Goal: Navigation & Orientation: Find specific page/section

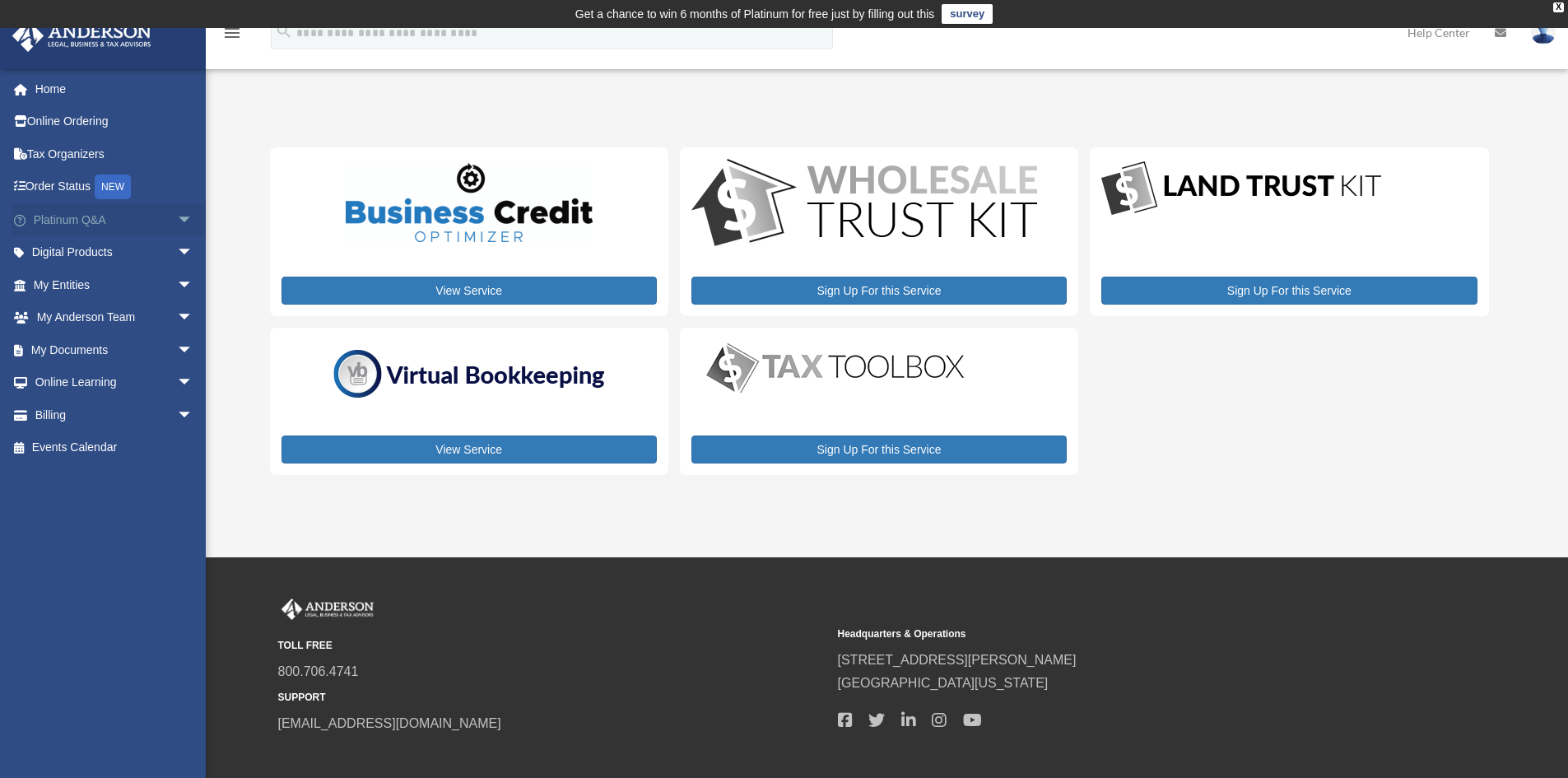
click at [177, 221] on span "arrow_drop_down" at bounding box center [193, 221] width 33 height 34
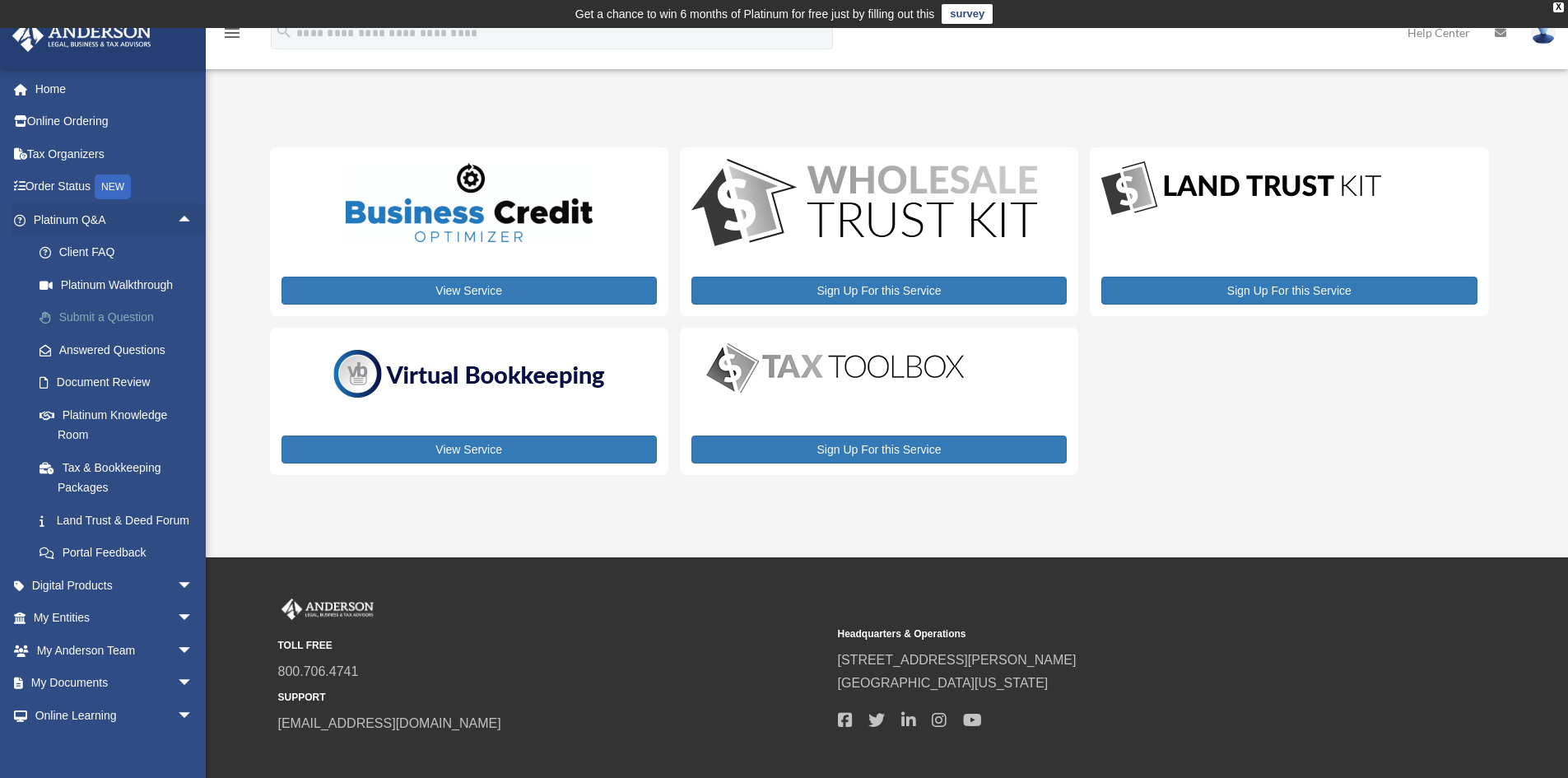
click at [118, 317] on link "Submit a Question" at bounding box center [120, 317] width 195 height 33
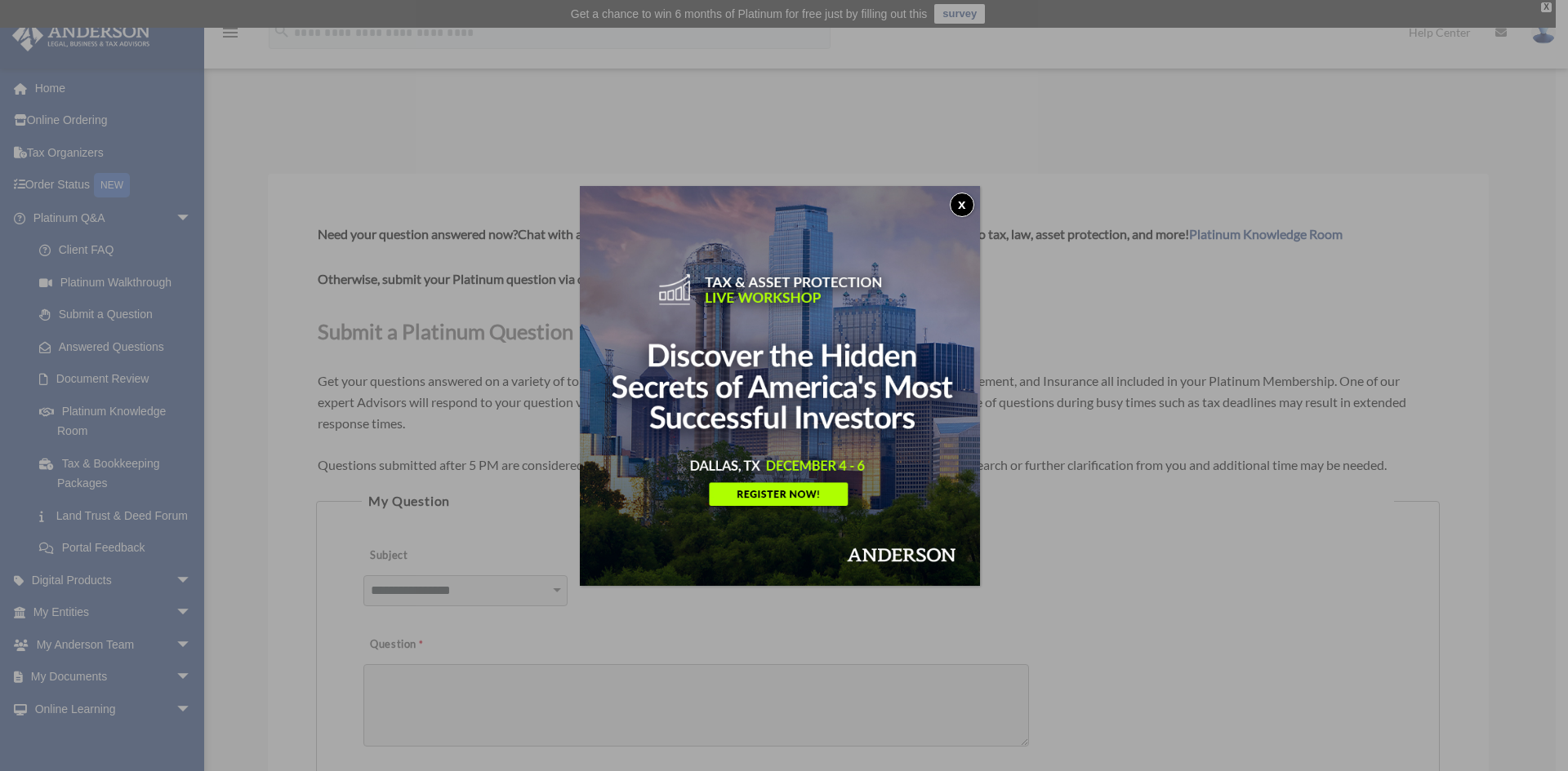
click at [961, 204] on button "x" at bounding box center [962, 204] width 24 height 24
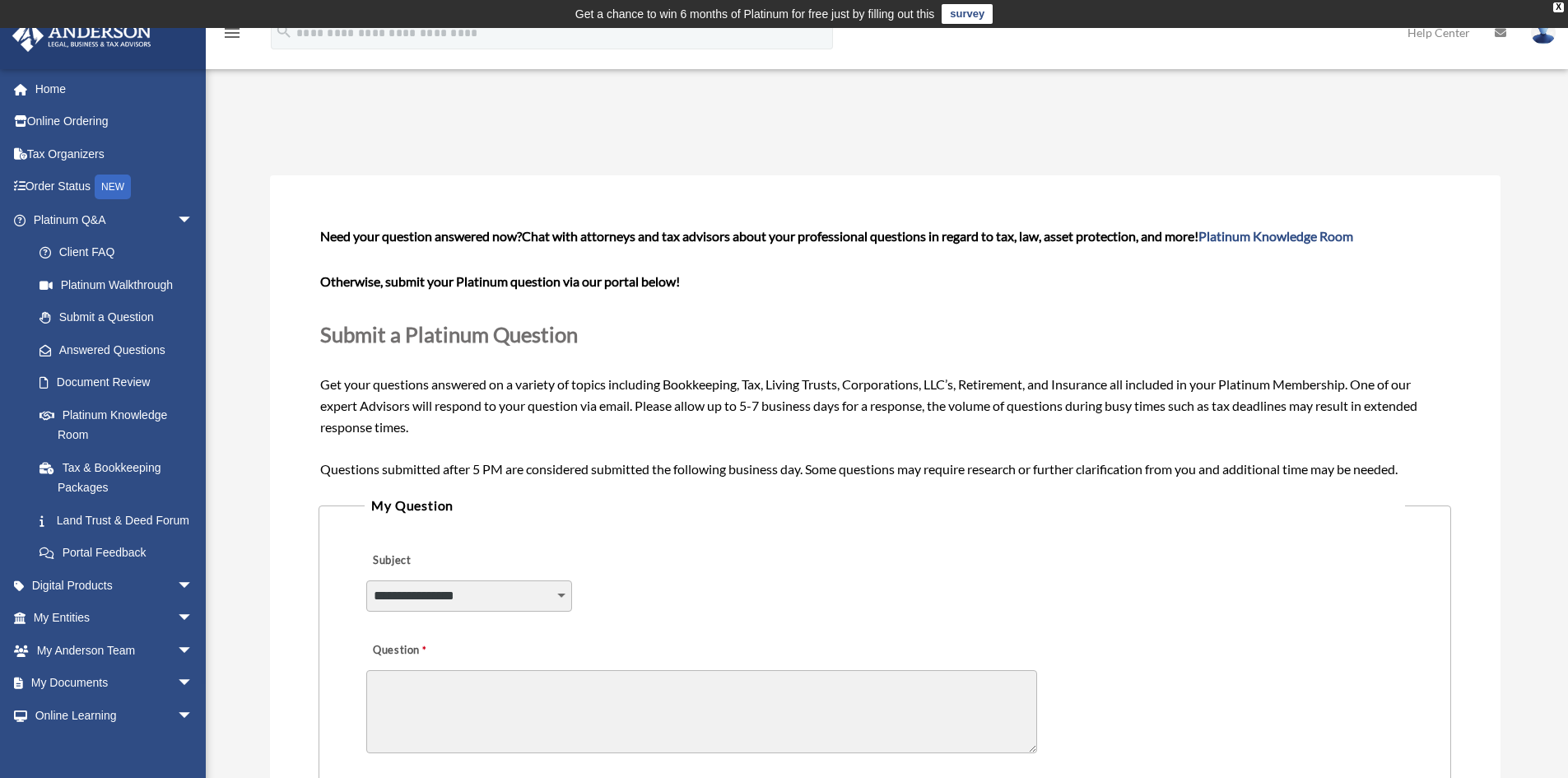
click at [241, 333] on div "Submit A Question beohad@gmail.com Sign Out beohad@gmail.com Home Online Orderi…" at bounding box center [784, 636] width 1568 height 1090
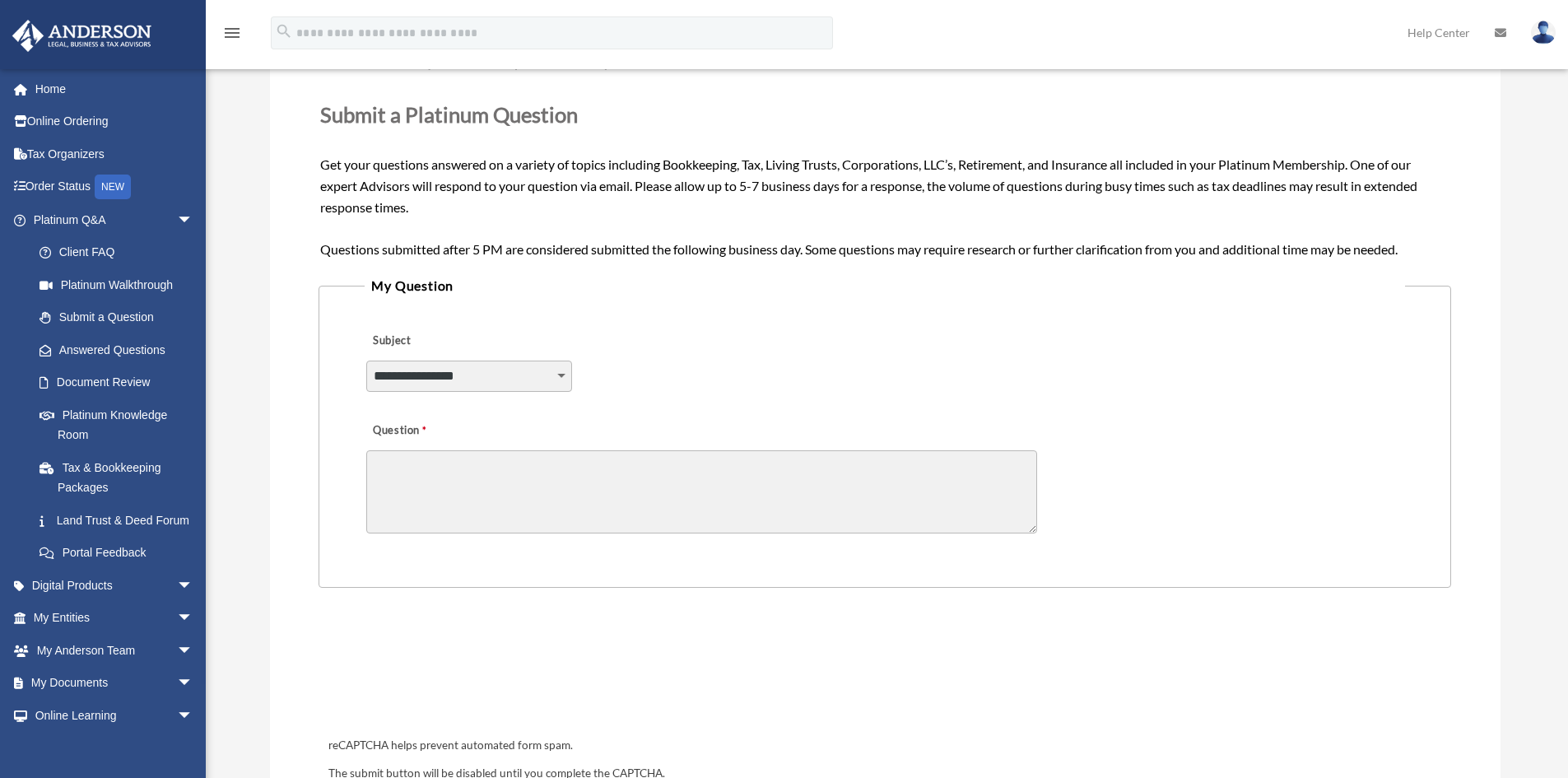
scroll to position [165, 0]
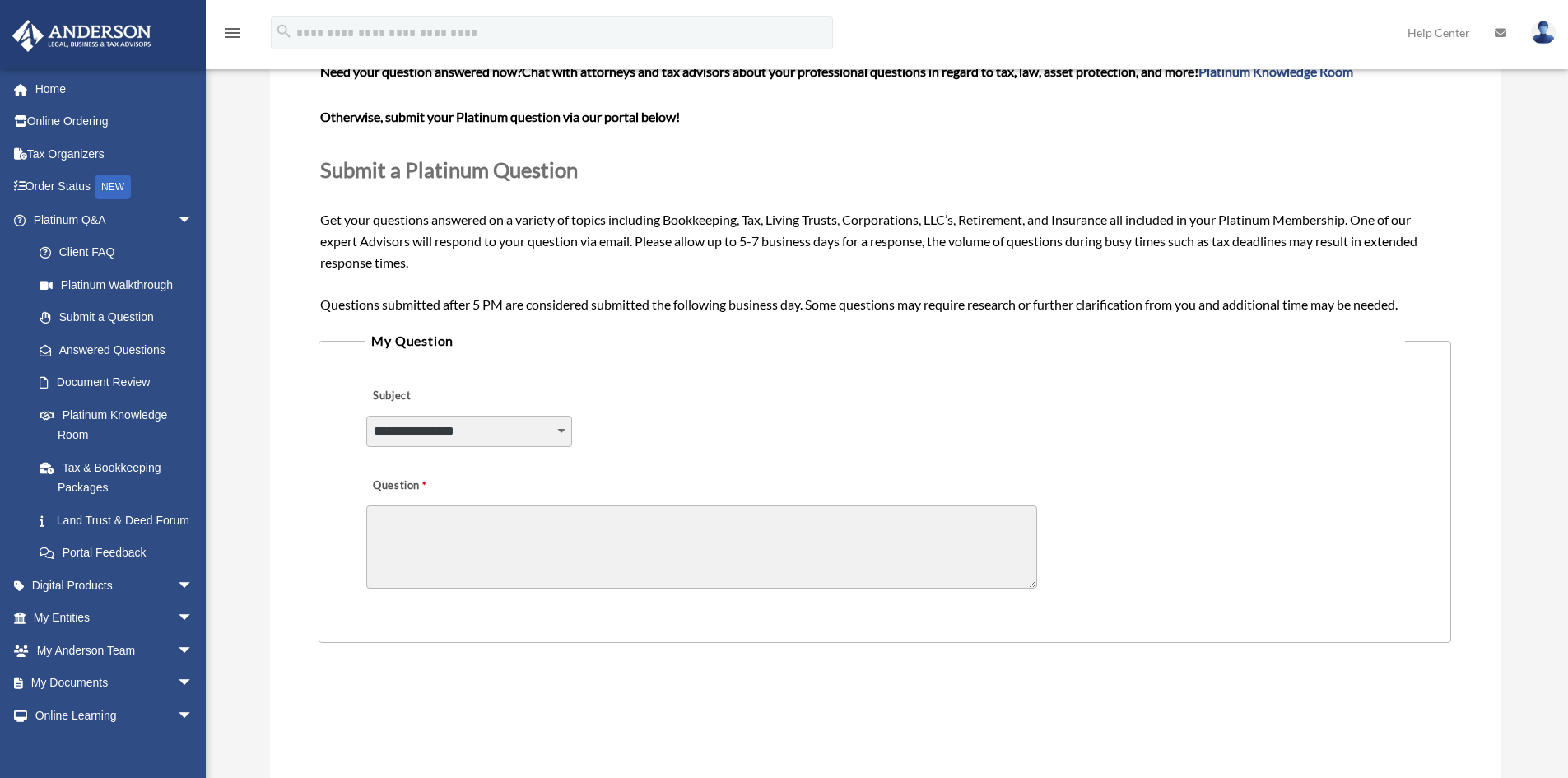
click at [415, 428] on select "**********" at bounding box center [469, 431] width 206 height 31
click at [120, 376] on link "Document Review" at bounding box center [120, 382] width 195 height 33
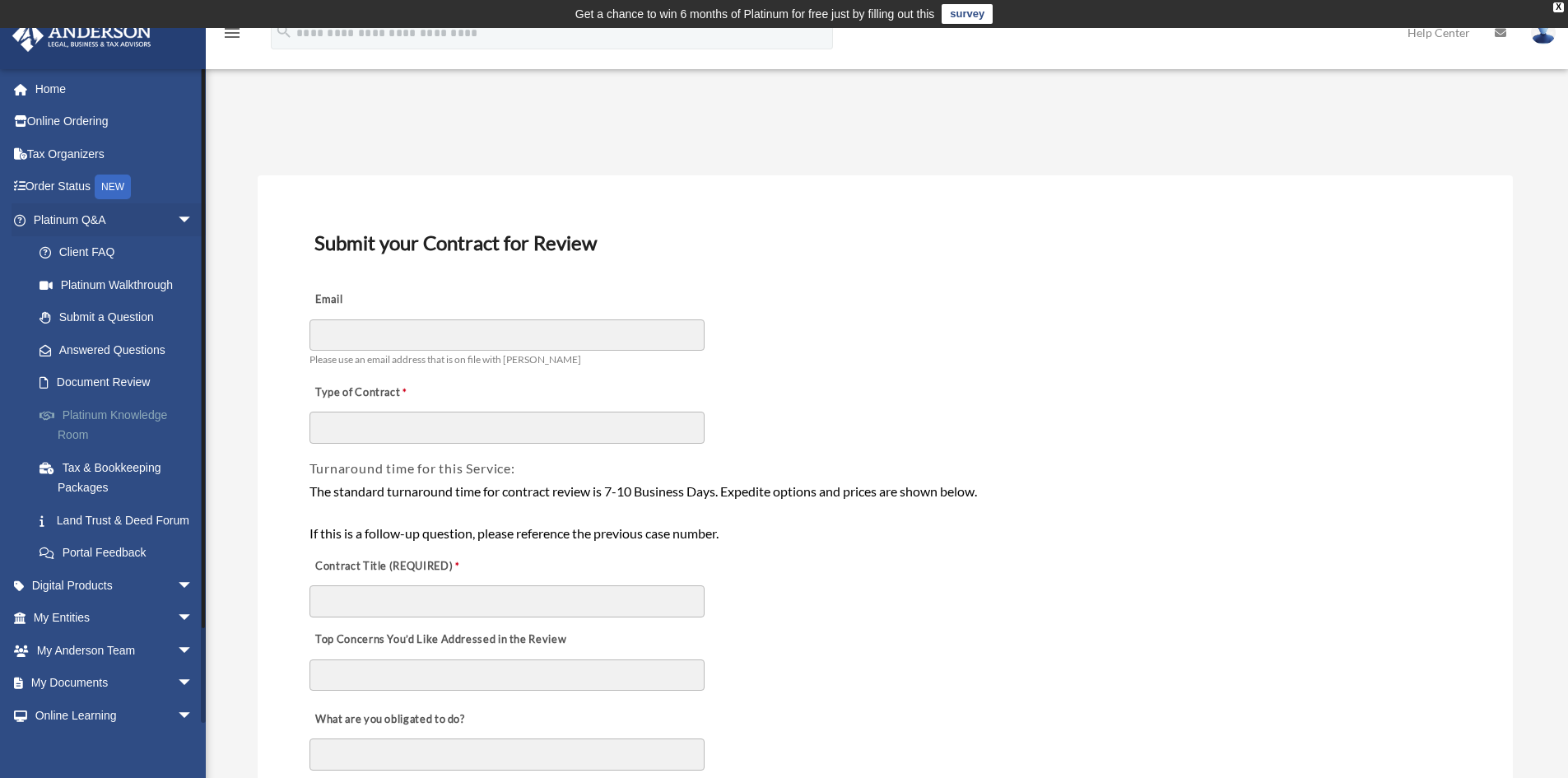
click at [154, 413] on link "Platinum Knowledge Room" at bounding box center [120, 424] width 195 height 53
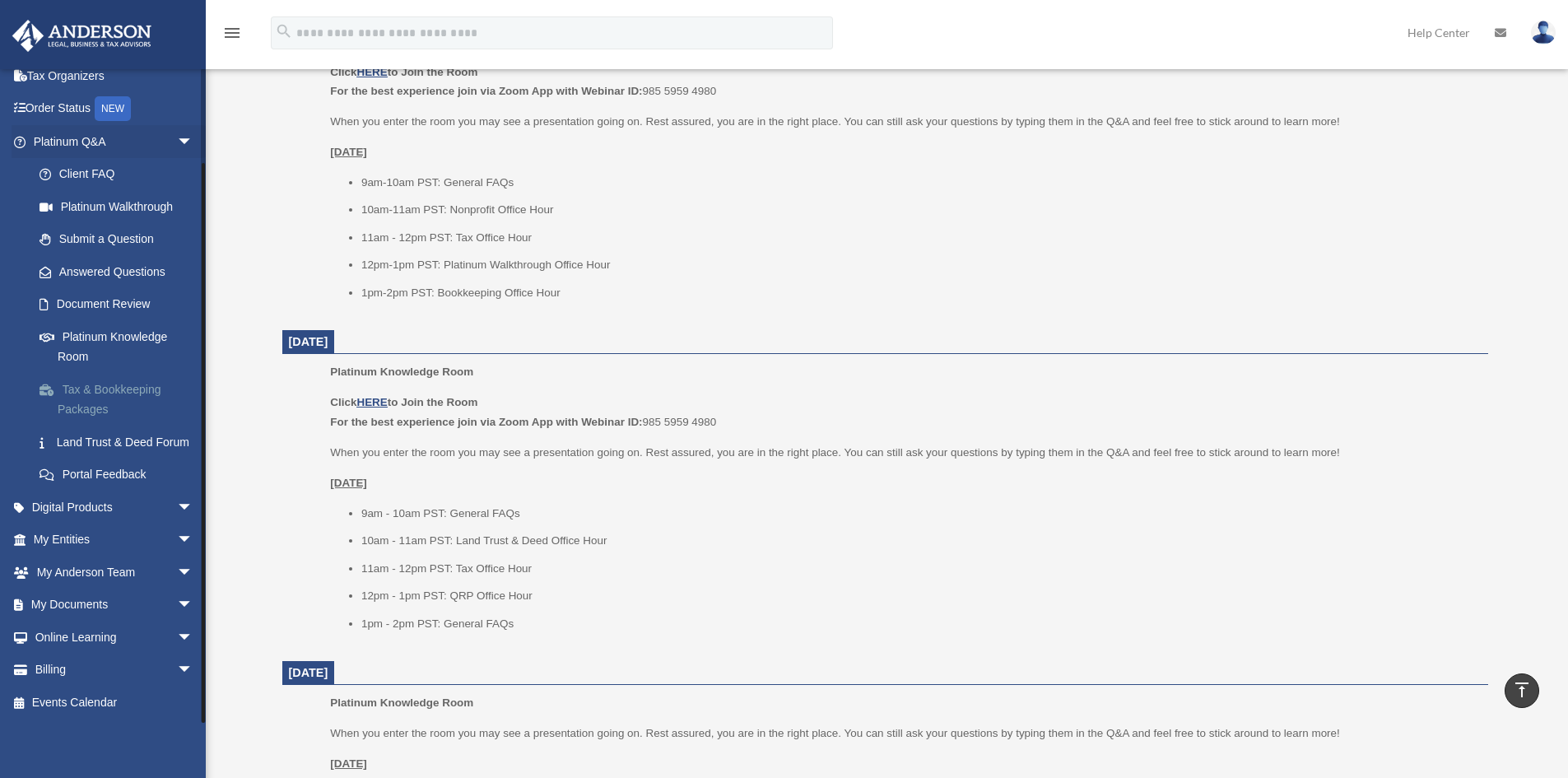
scroll to position [1098, 0]
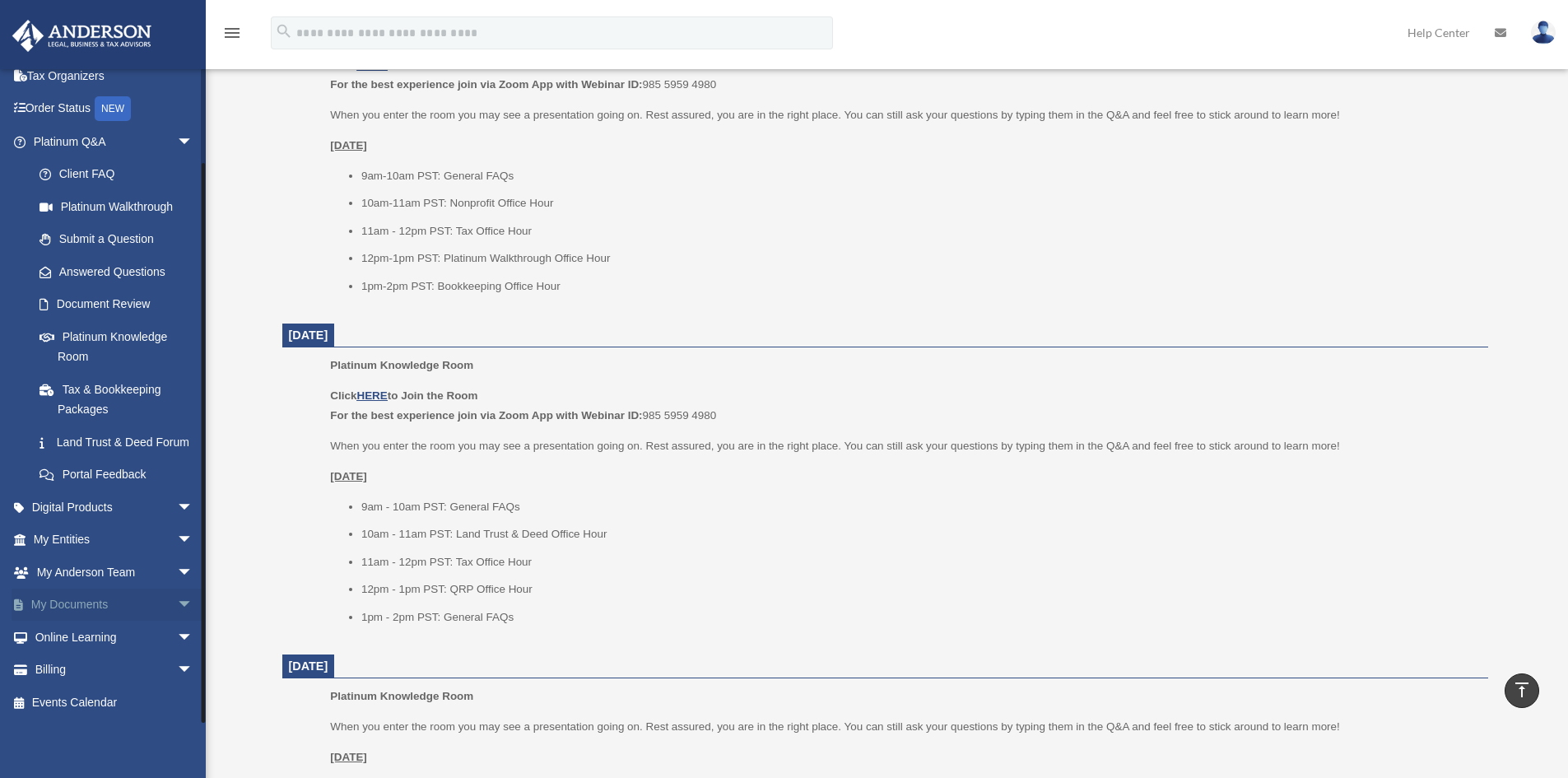
click at [106, 595] on link "My Documents arrow_drop_down" at bounding box center [115, 605] width 207 height 33
click at [177, 600] on span "arrow_drop_down" at bounding box center [193, 605] width 33 height 34
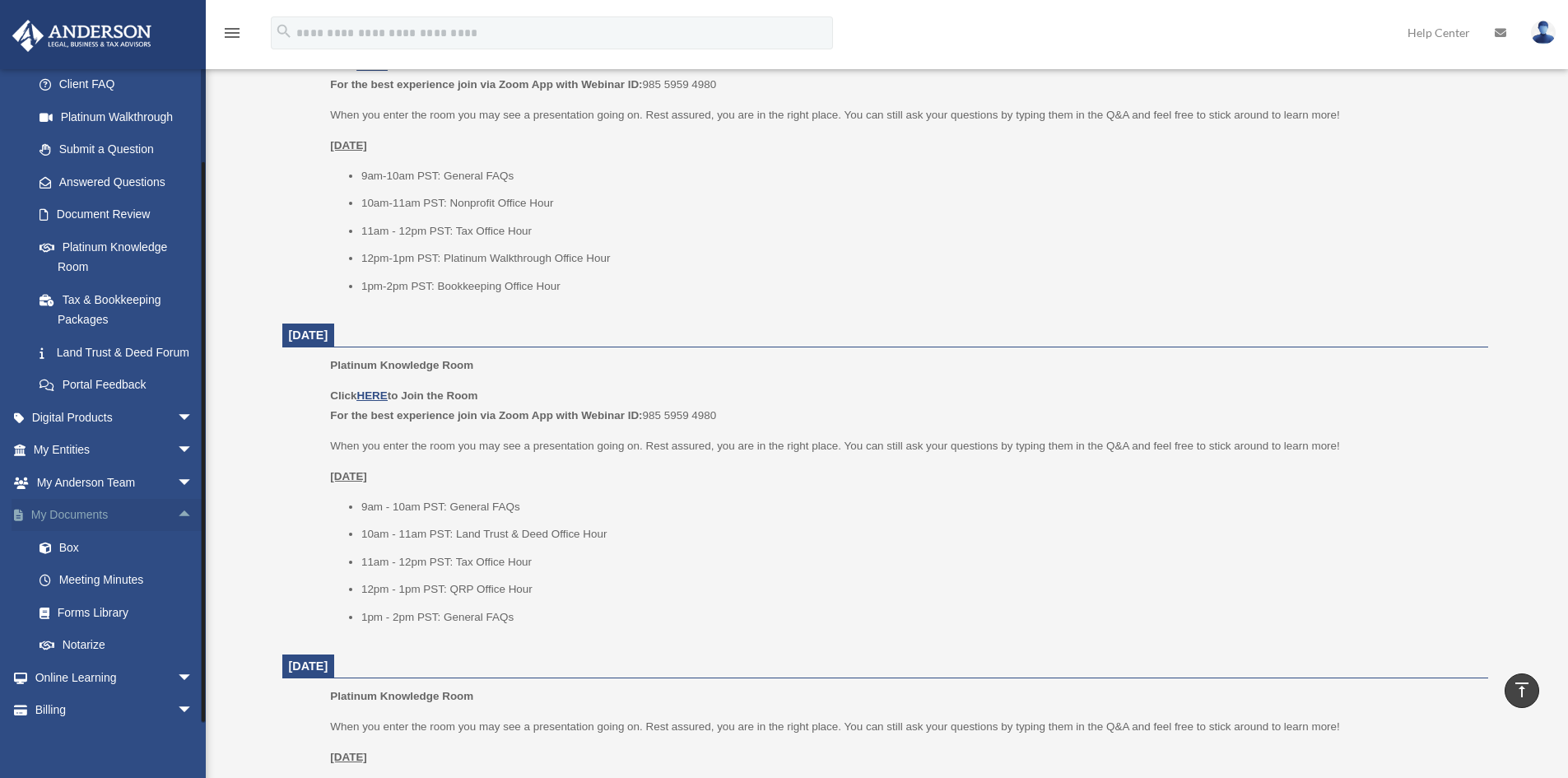
scroll to position [228, 0]
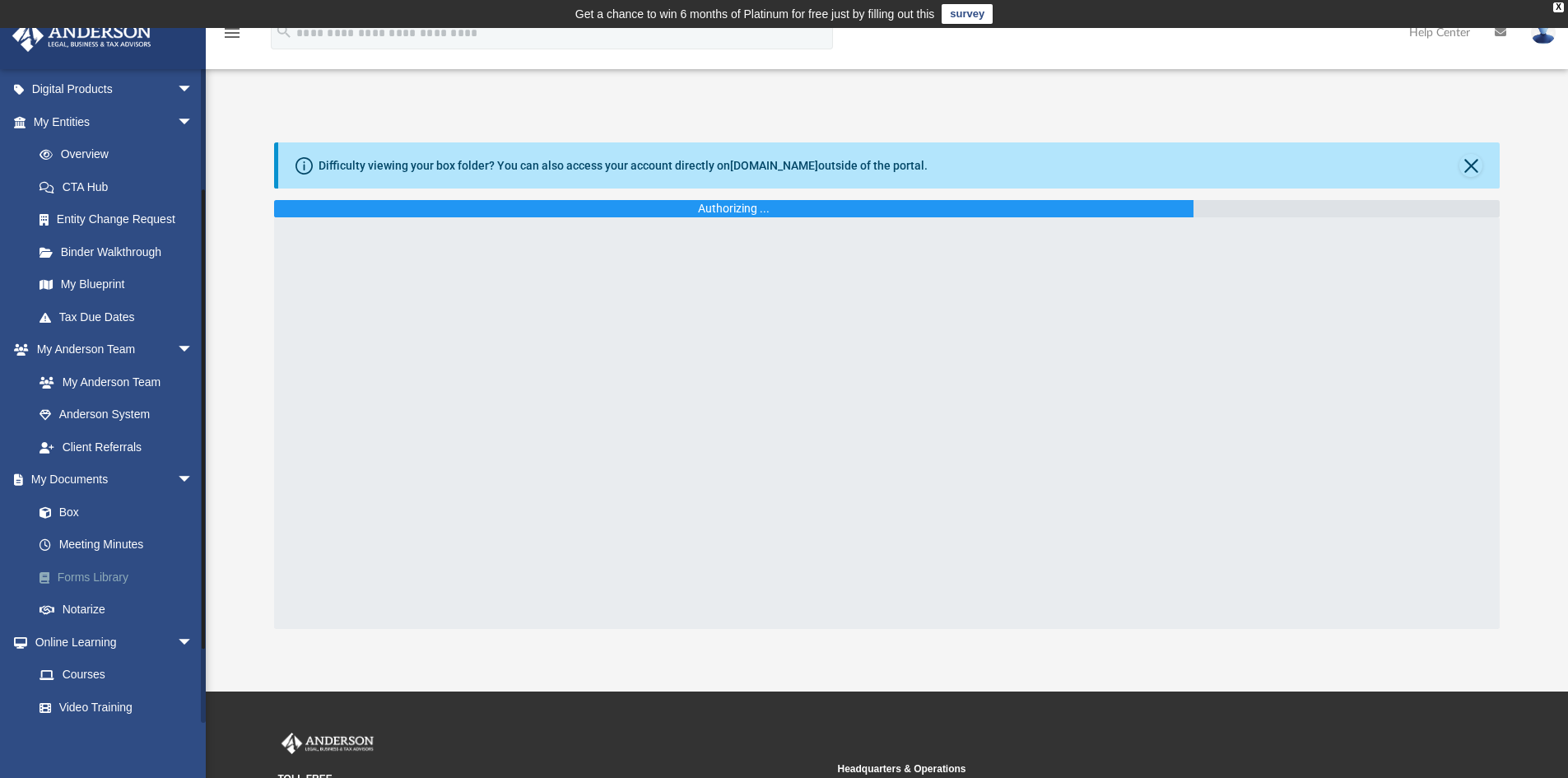
scroll to position [165, 0]
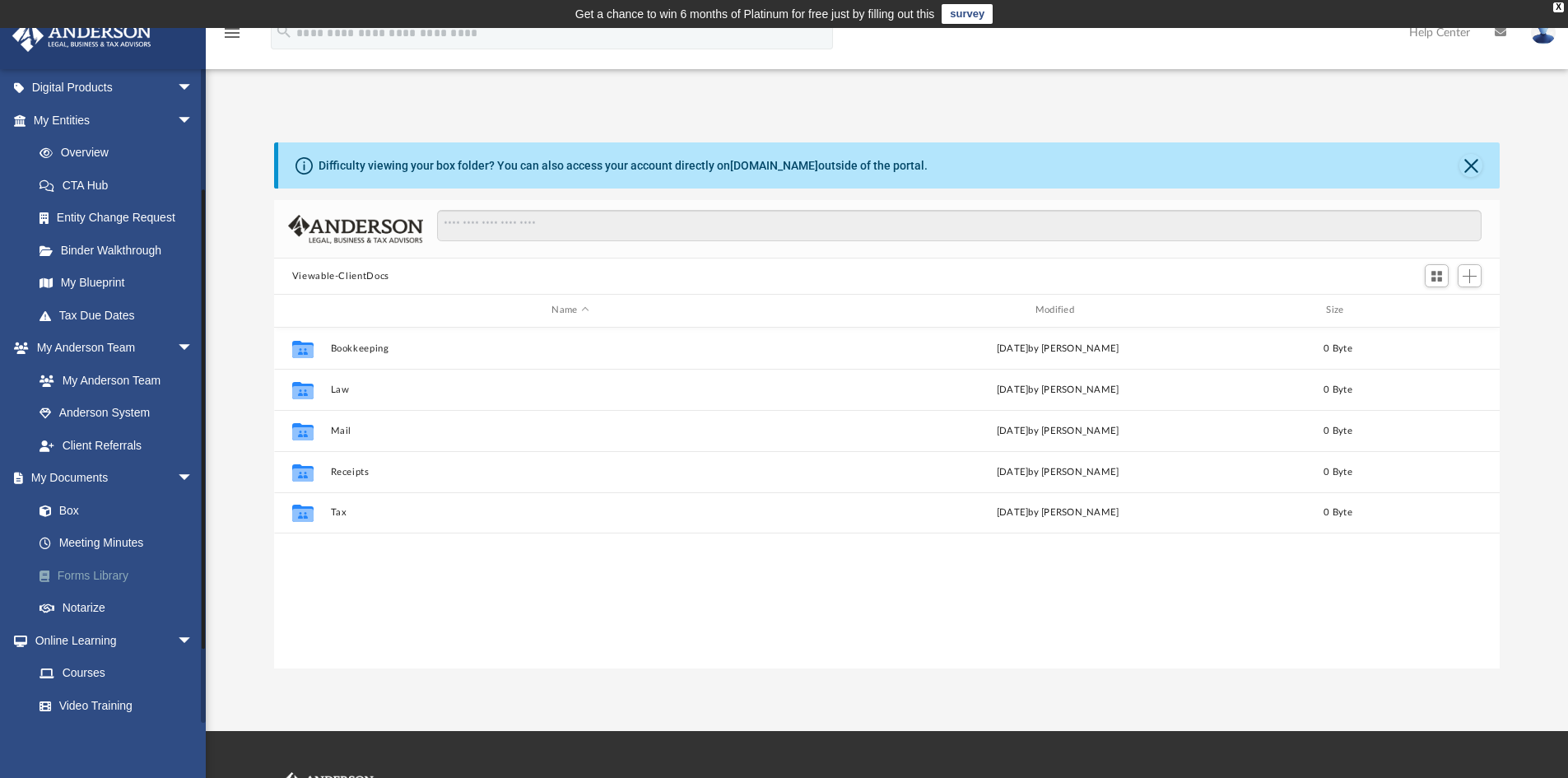
click at [106, 578] on link "Forms Library" at bounding box center [120, 575] width 195 height 33
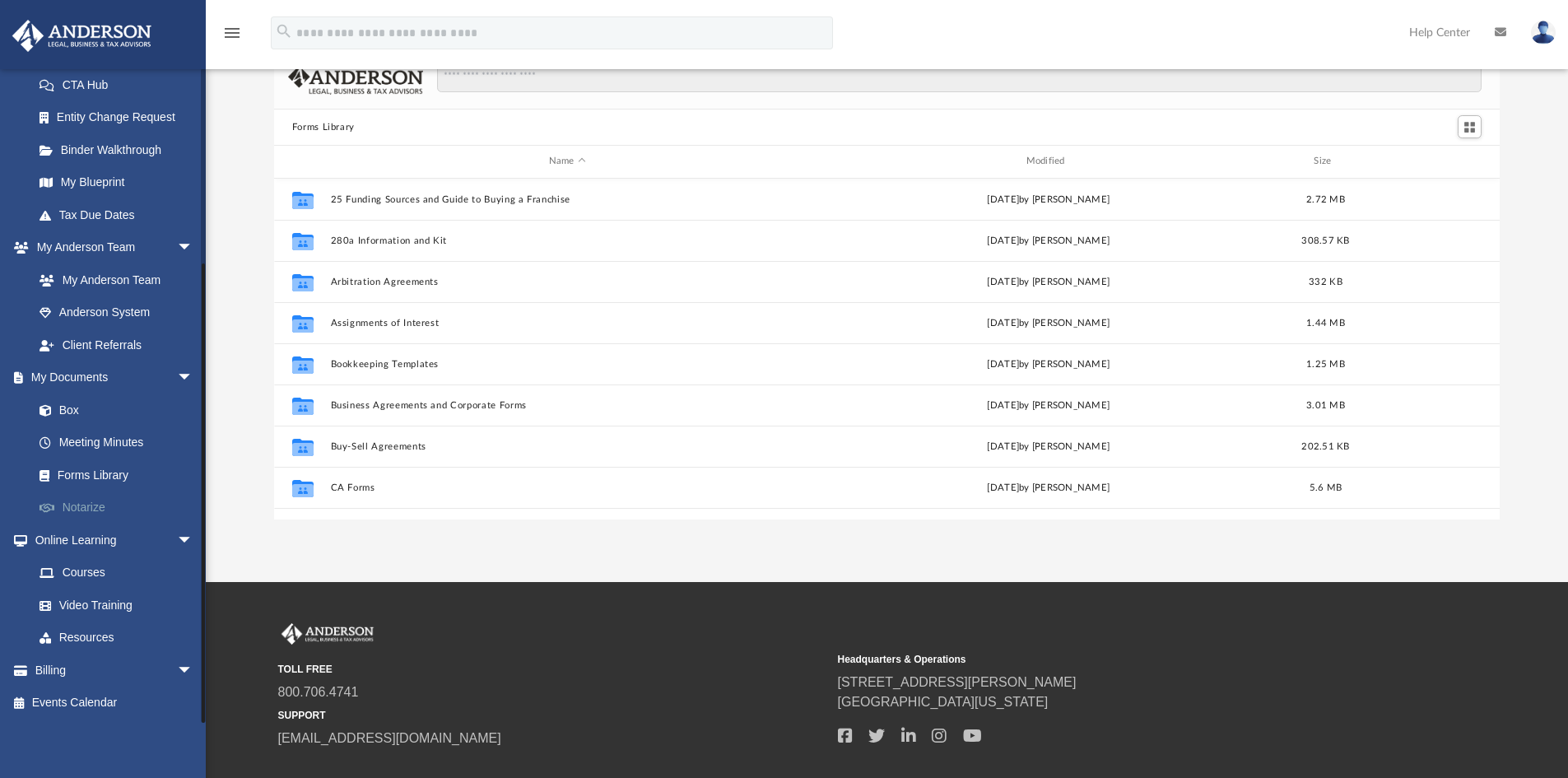
scroll to position [165, 0]
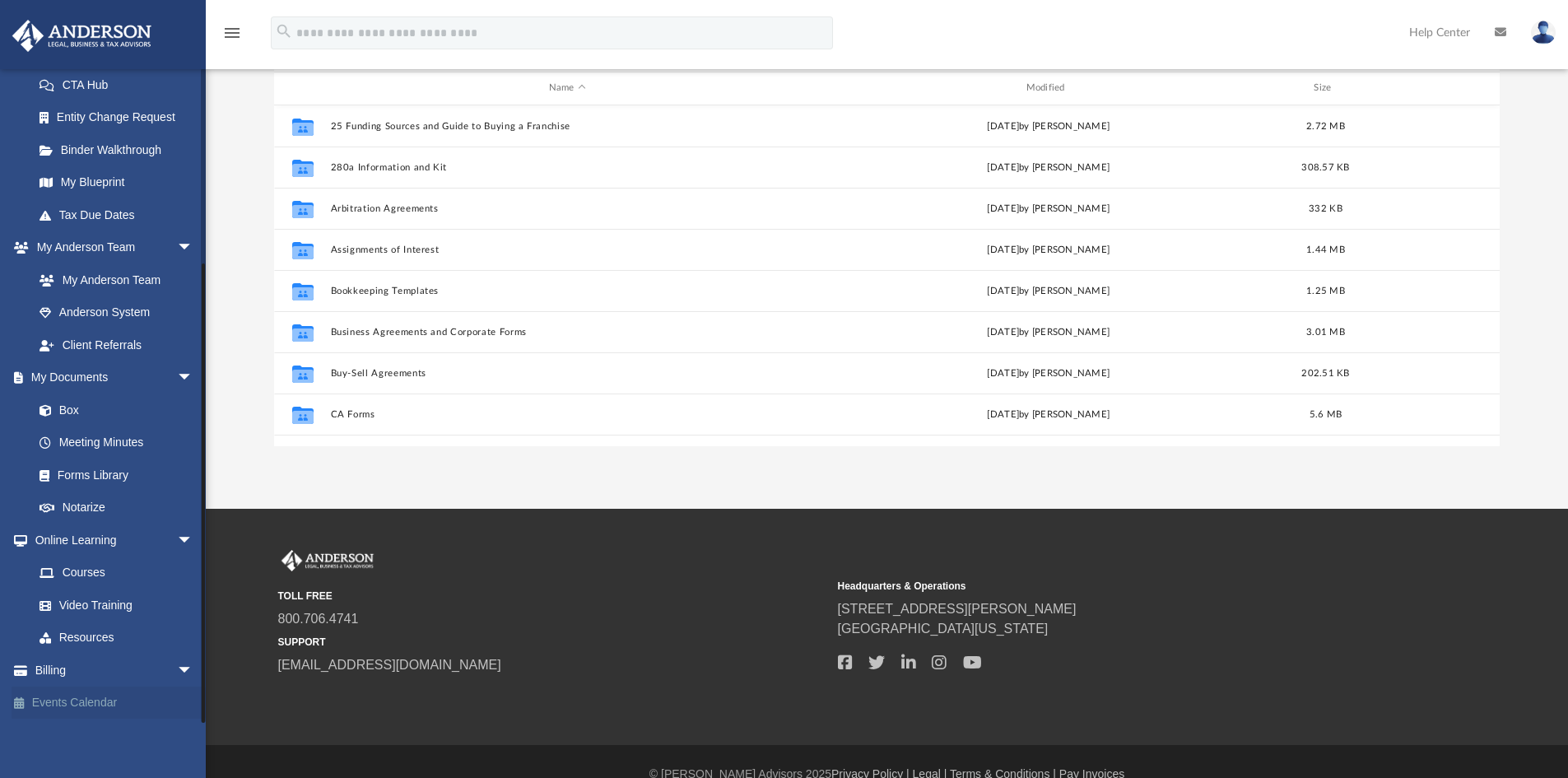
click at [70, 703] on link "Events Calendar" at bounding box center [115, 703] width 207 height 33
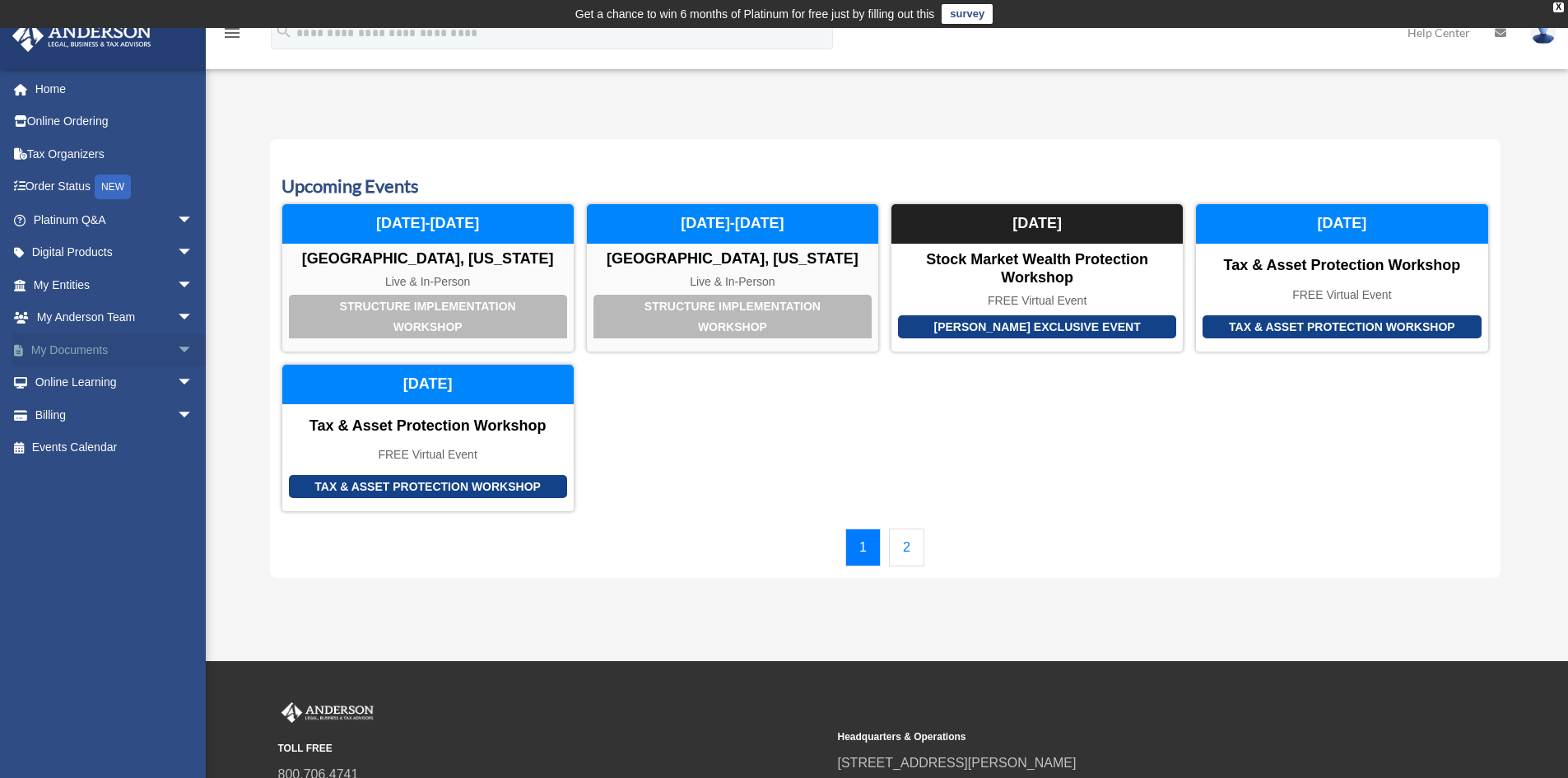
click at [177, 349] on span "arrow_drop_down" at bounding box center [193, 350] width 33 height 34
click at [108, 446] on link "Forms Library" at bounding box center [120, 448] width 195 height 33
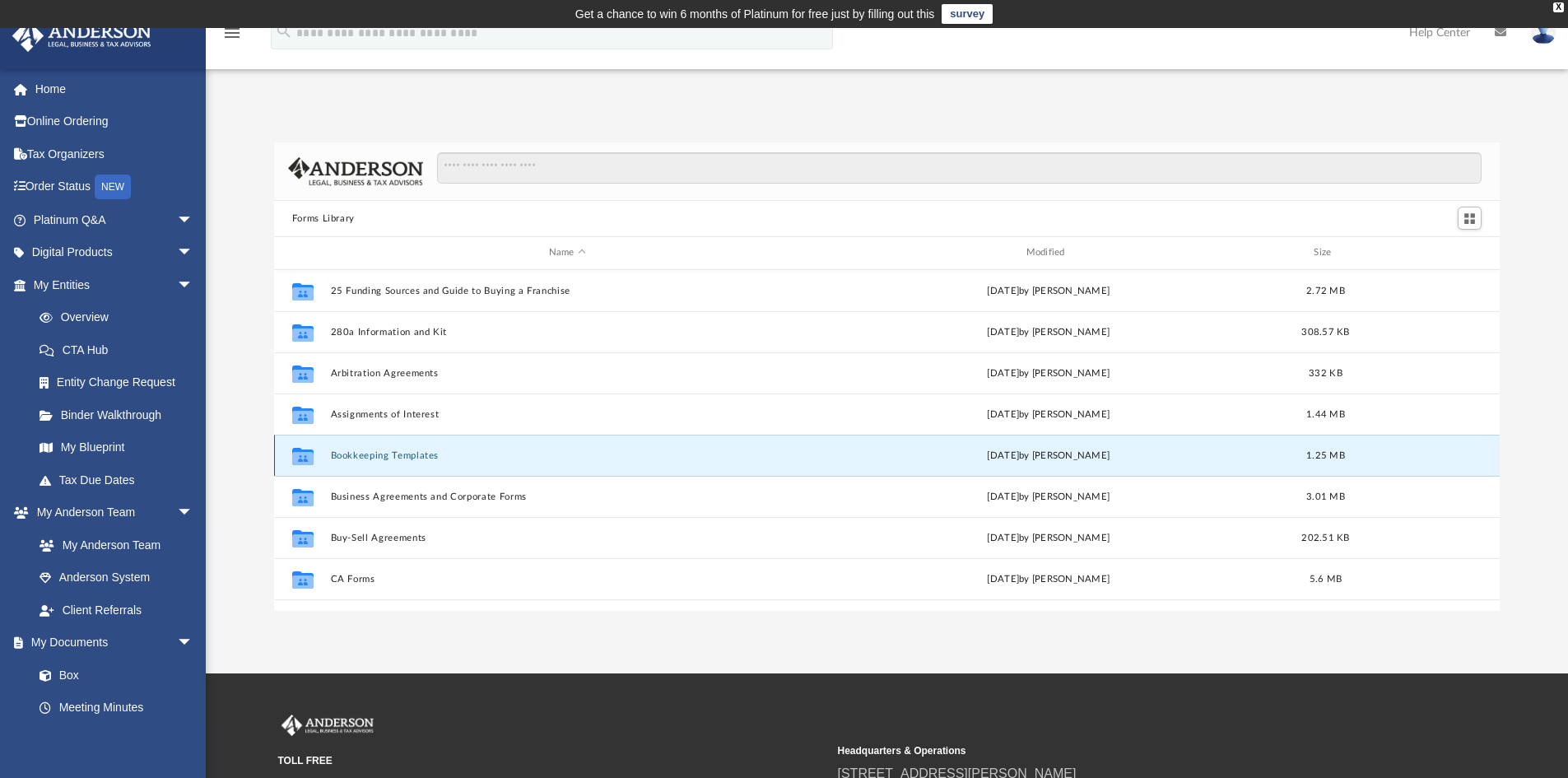
click at [409, 457] on button "Bookkeeping Templates" at bounding box center [566, 456] width 474 height 11
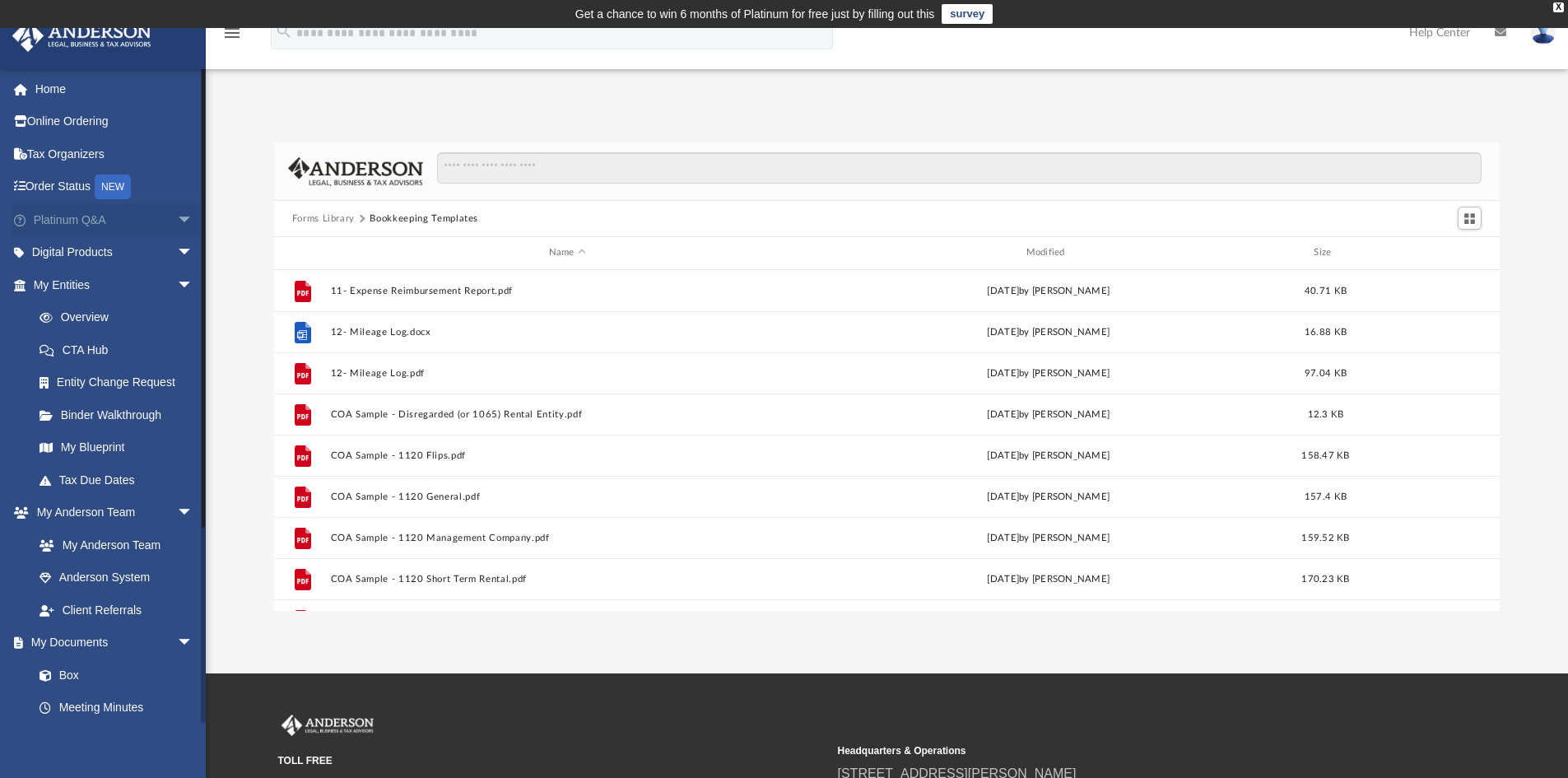
click at [177, 219] on span "arrow_drop_down" at bounding box center [193, 221] width 33 height 34
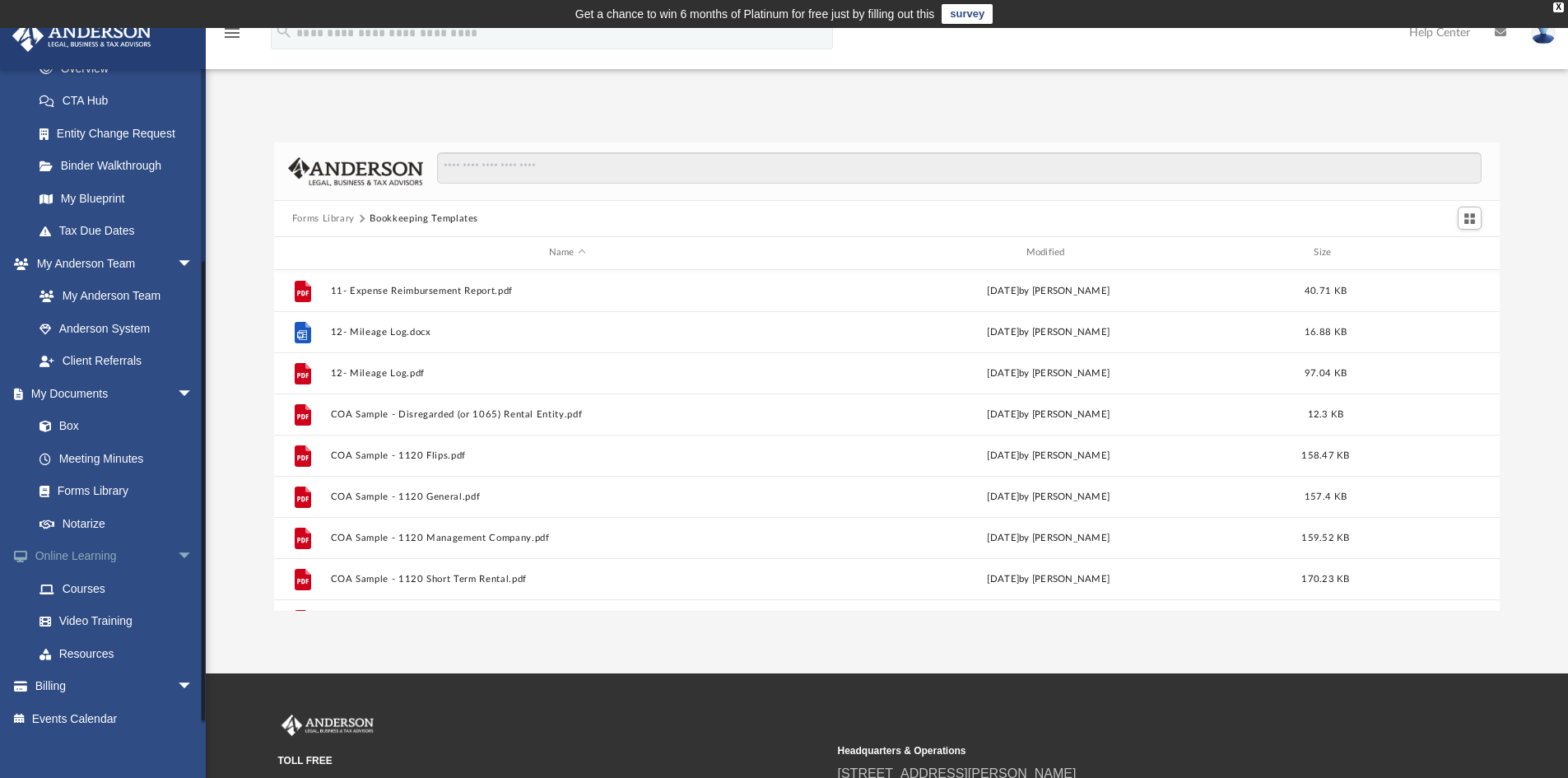
scroll to position [619, 0]
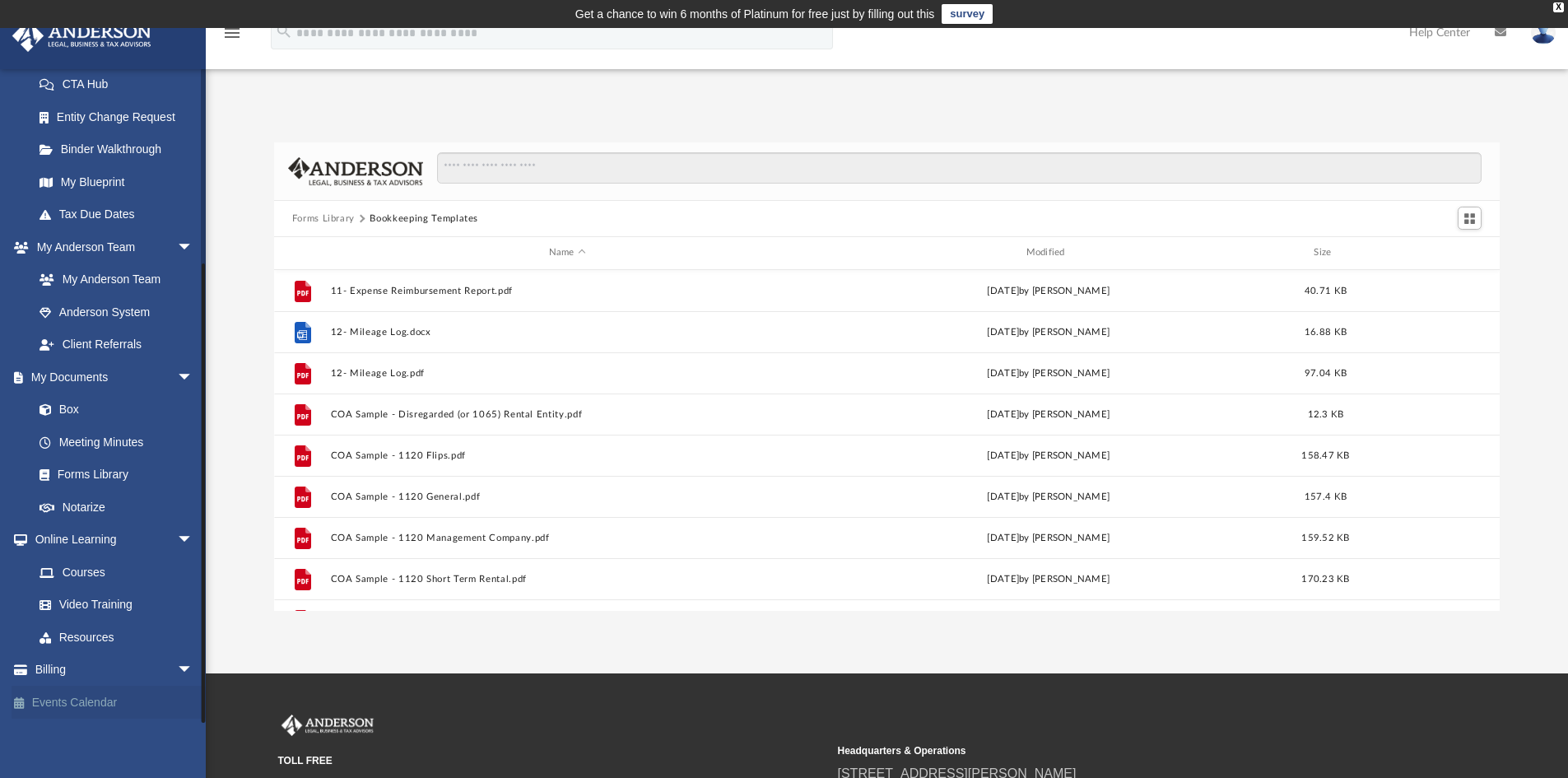
click at [78, 704] on link "Events Calendar" at bounding box center [115, 702] width 207 height 33
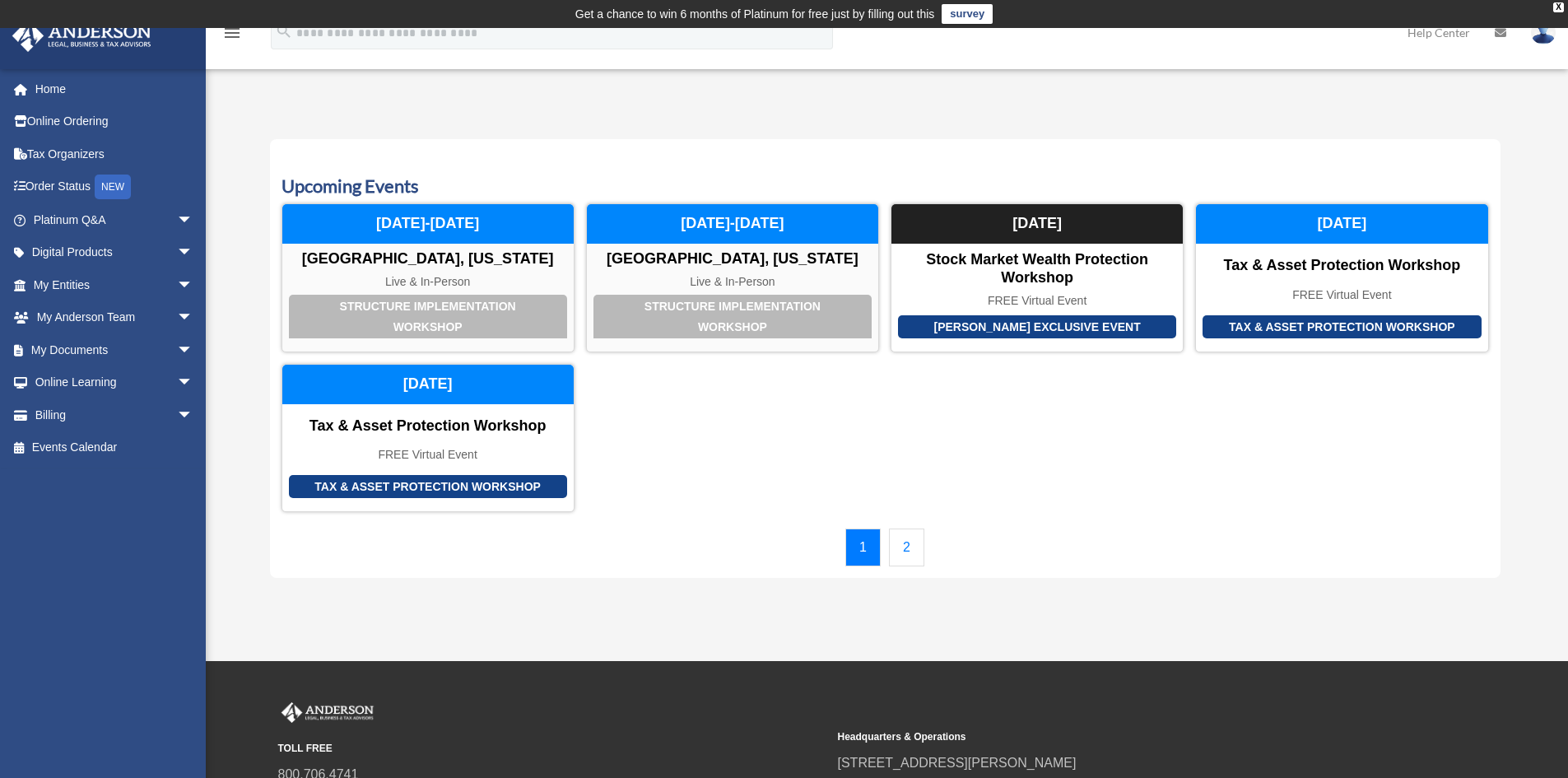
click at [901, 555] on link "2" at bounding box center [906, 547] width 35 height 38
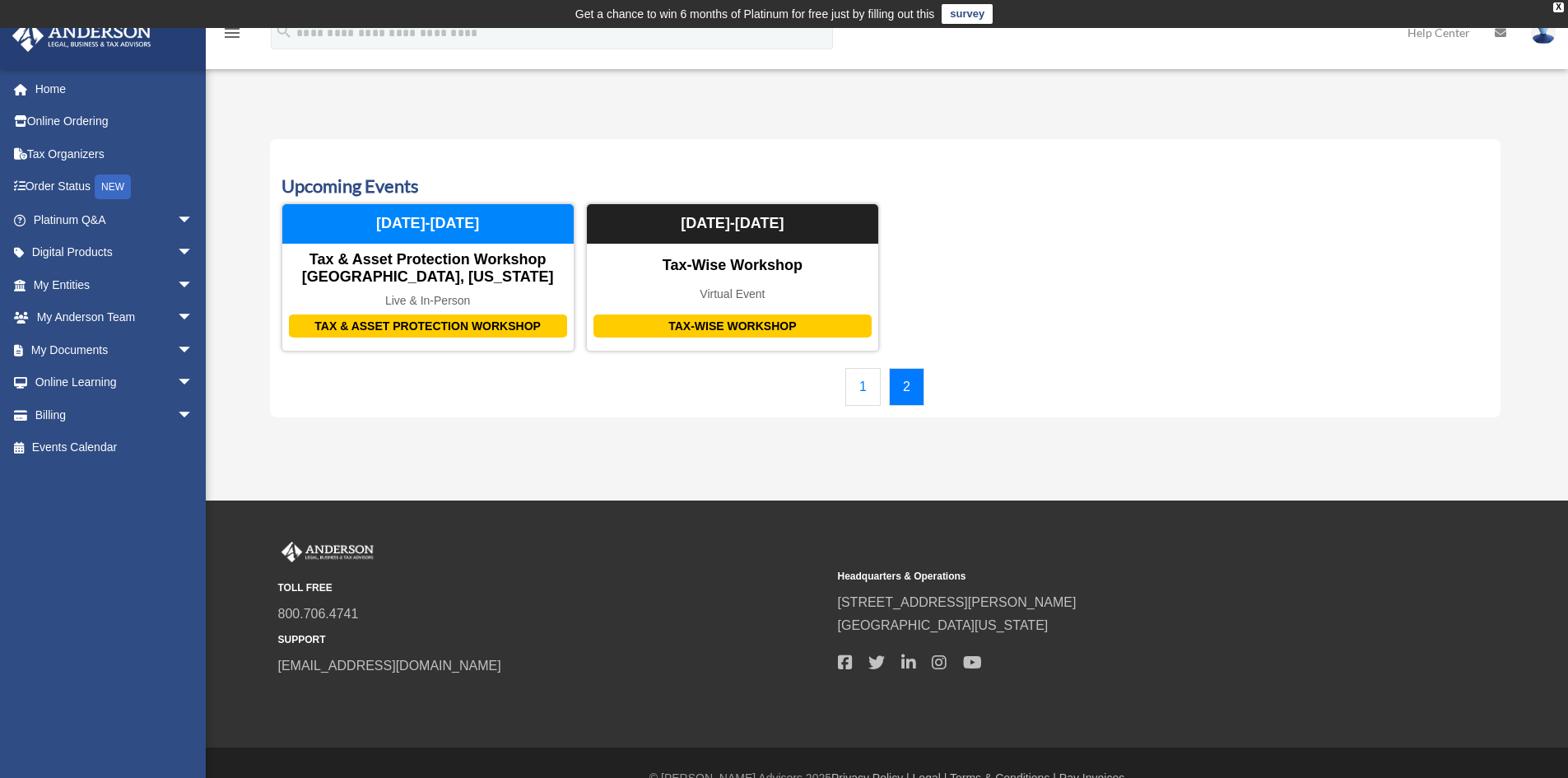
click at [525, 420] on div "Calendar date_range Published on Last updated [DATE] [DATE] by [PERSON_NAME] Ad…" at bounding box center [885, 279] width 1230 height 319
click at [1135, 118] on div "Calendar date_range Published on Last updated [DATE] [DATE] by [PERSON_NAME] Ad…" at bounding box center [887, 274] width 1268 height 327
